Goal: Check status

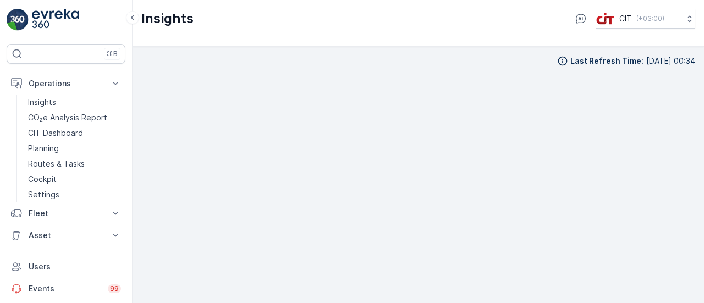
scroll to position [9, 0]
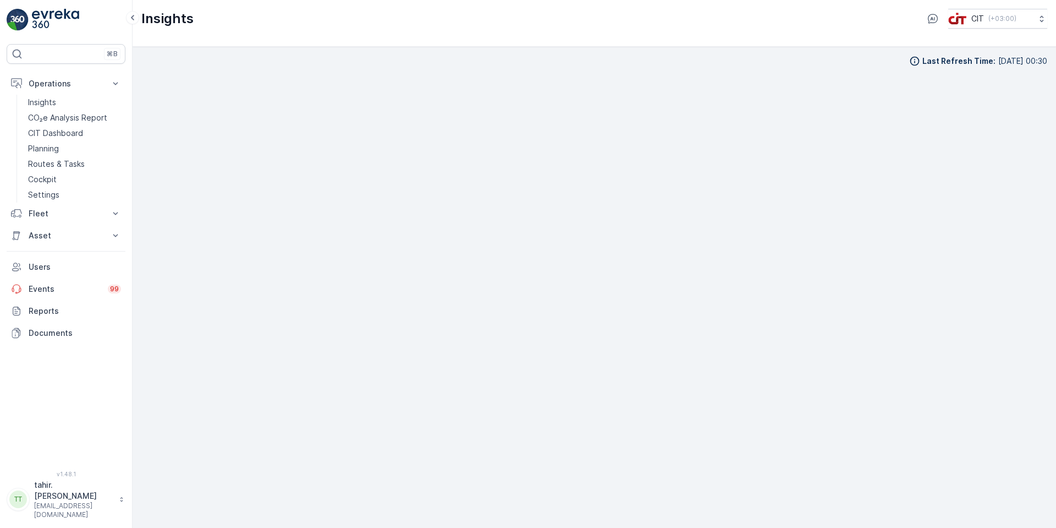
scroll to position [11, 0]
